Goal: Task Accomplishment & Management: Complete application form

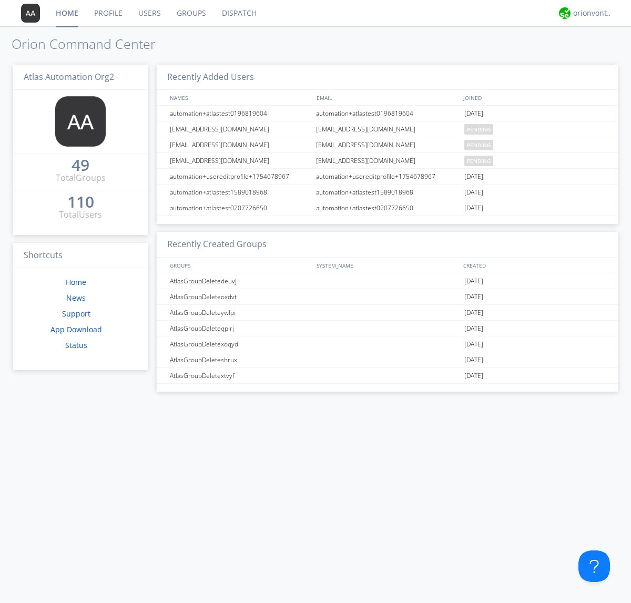
click at [149, 13] on link "Users" at bounding box center [149, 13] width 38 height 26
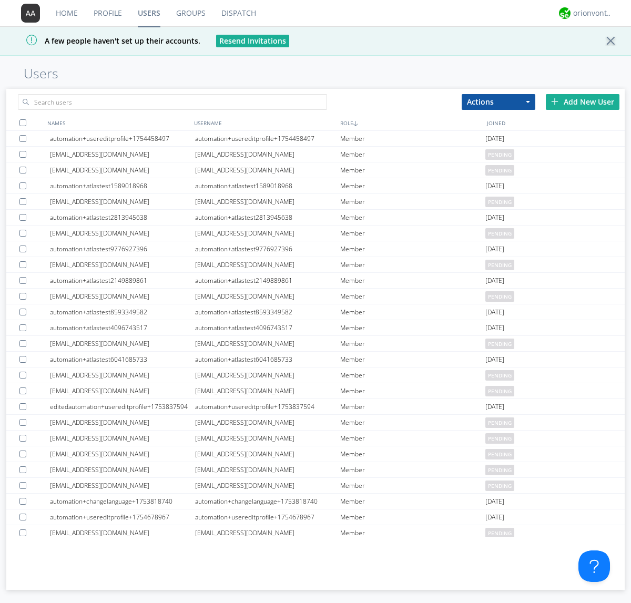
click at [583, 102] on div "Add New User" at bounding box center [583, 102] width 74 height 16
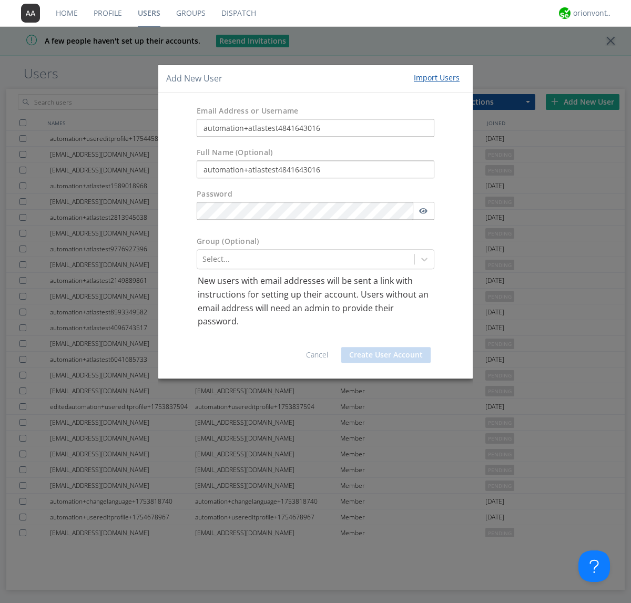
type input "automation+atlastest4841643016"
click at [306, 259] on div at bounding box center [306, 260] width 207 height 13
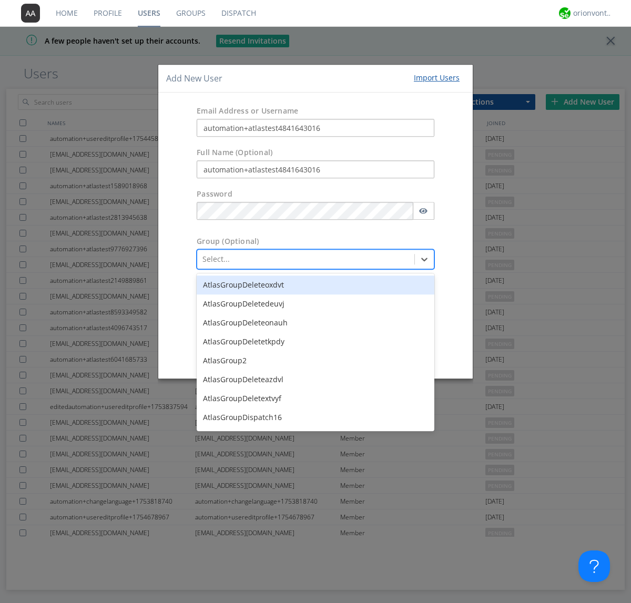
click at [386, 355] on button "Create User Account" at bounding box center [385, 355] width 89 height 16
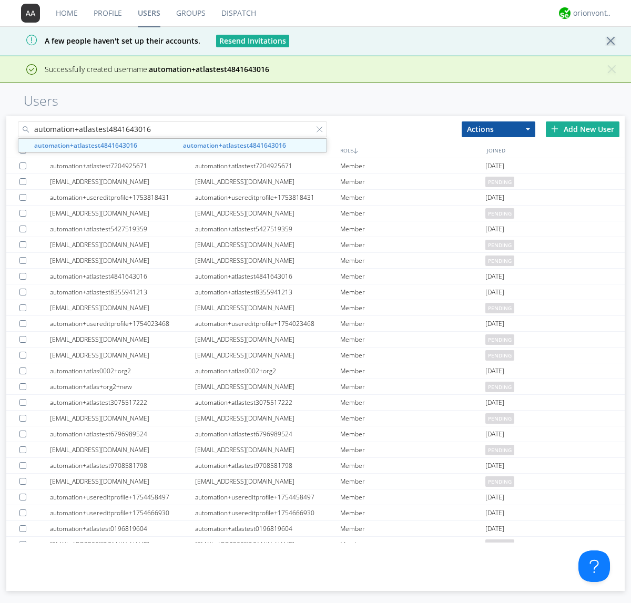
type input "automation+atlastest4841643016"
